Goal: Task Accomplishment & Management: Manage account settings

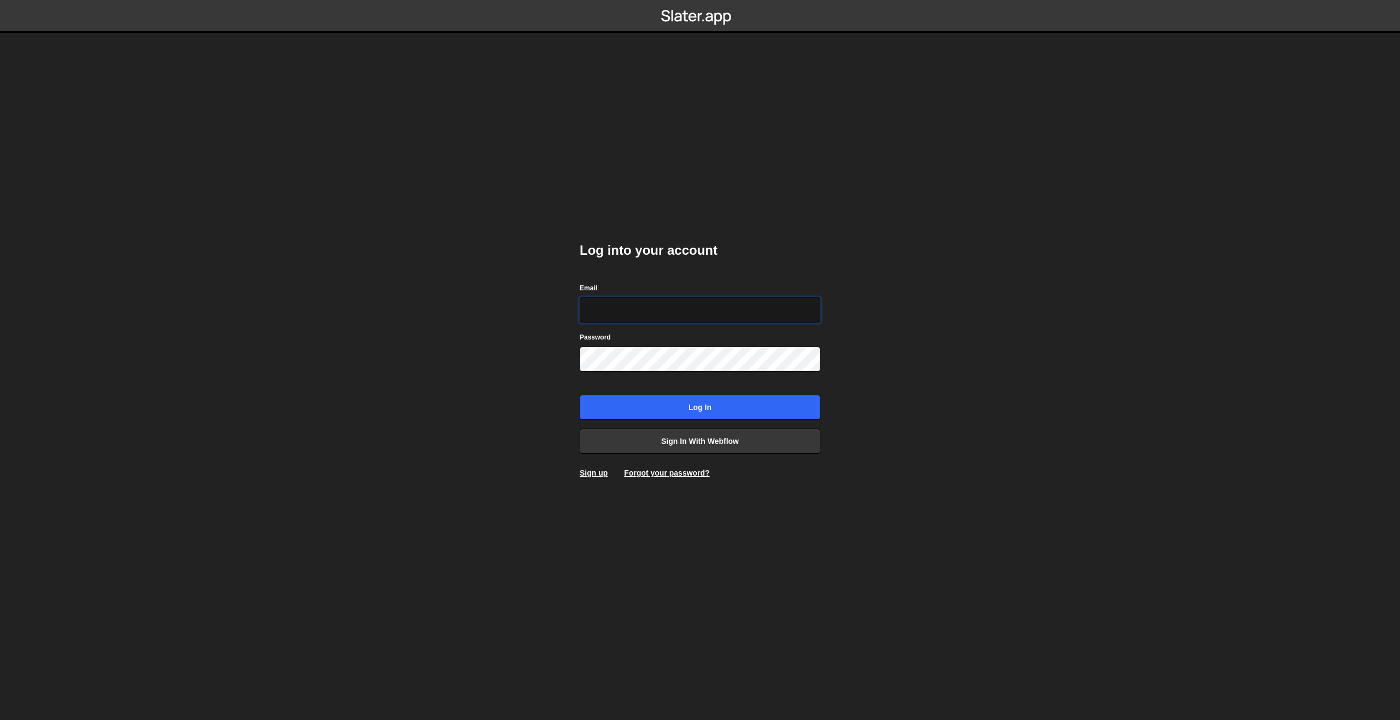
type input "[EMAIL_ADDRESS][DOMAIN_NAME]"
click at [715, 406] on input "Log in" at bounding box center [700, 407] width 241 height 25
click at [578, 354] on div "Log into your account Email jarsson@gmail.com Password Log in Sign in with Webf…" at bounding box center [699, 360] width 273 height 720
